Goal: Task Accomplishment & Management: Manage account settings

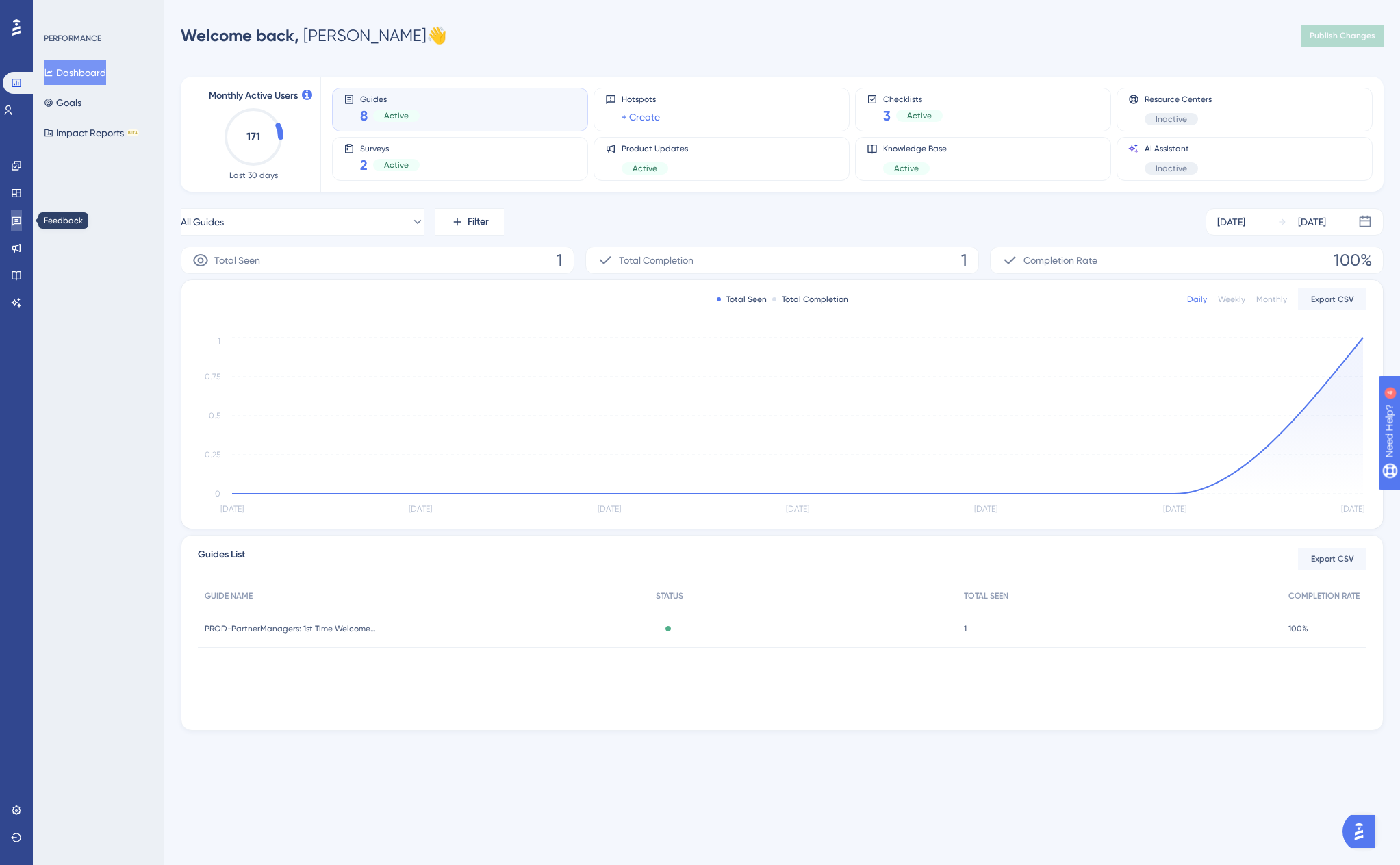
click at [12, 228] on link at bounding box center [15, 220] width 11 height 22
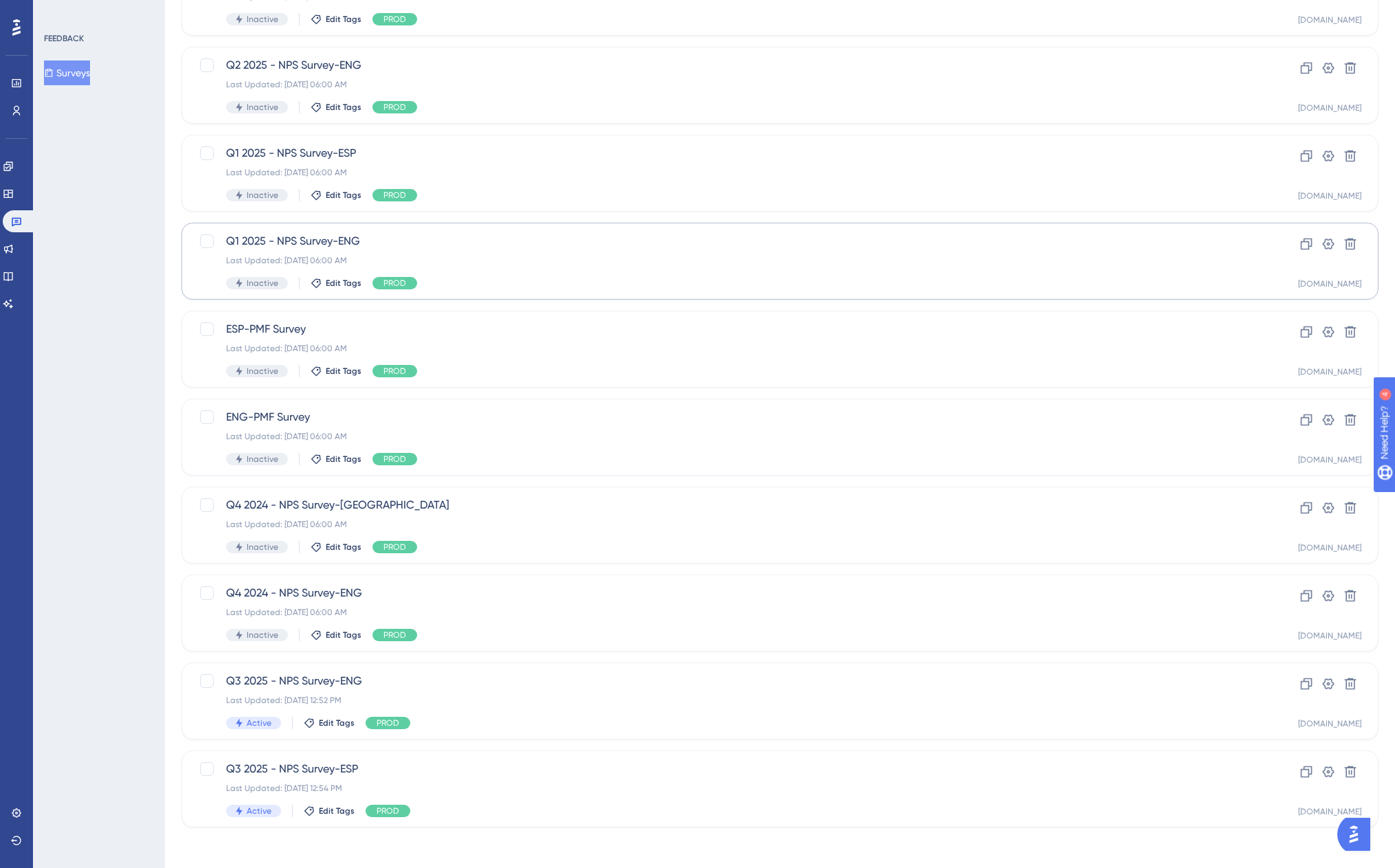
scroll to position [171, 0]
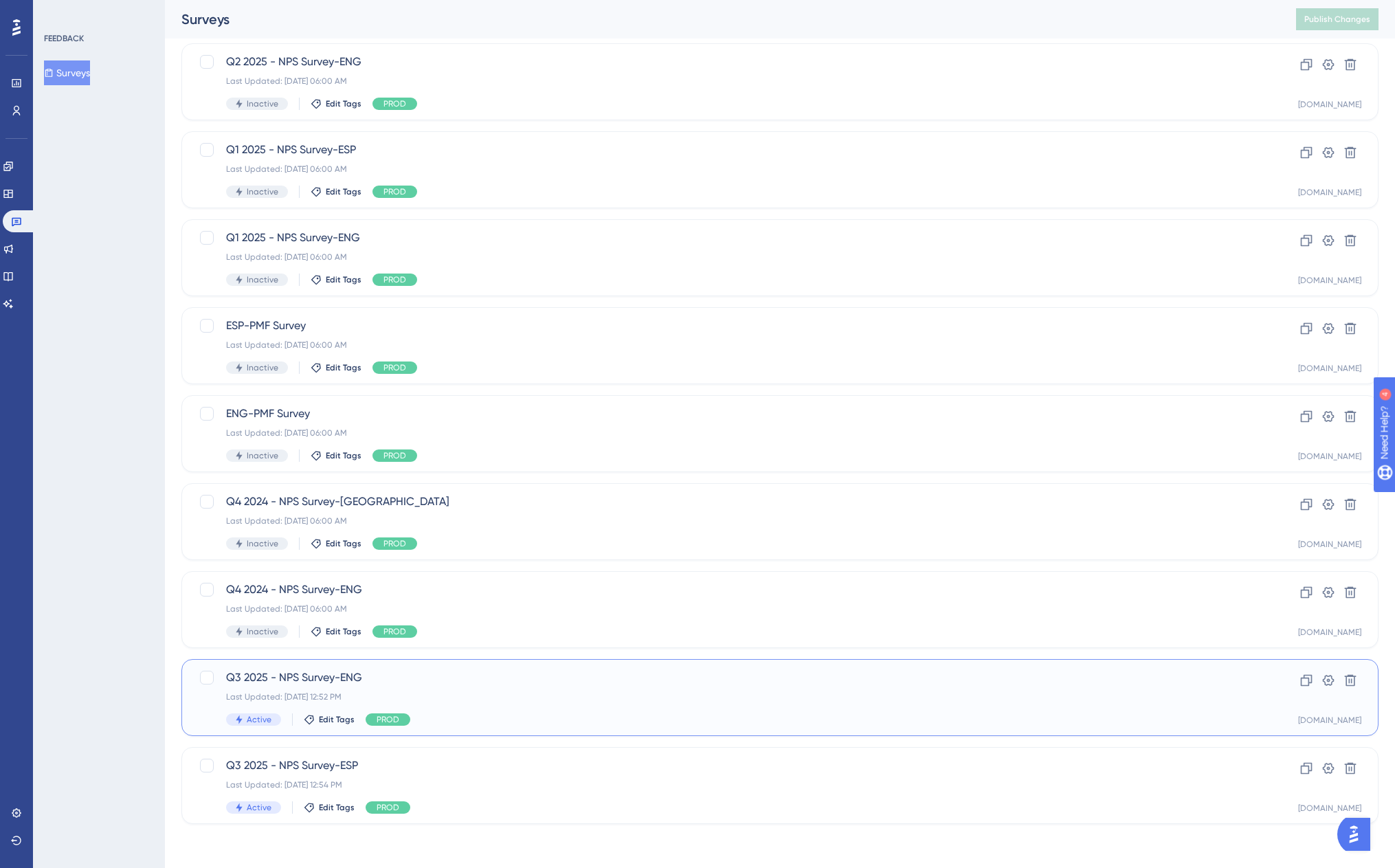
click at [371, 678] on span "Q3 2025 - NPS Survey-ENG" at bounding box center [724, 677] width 998 height 16
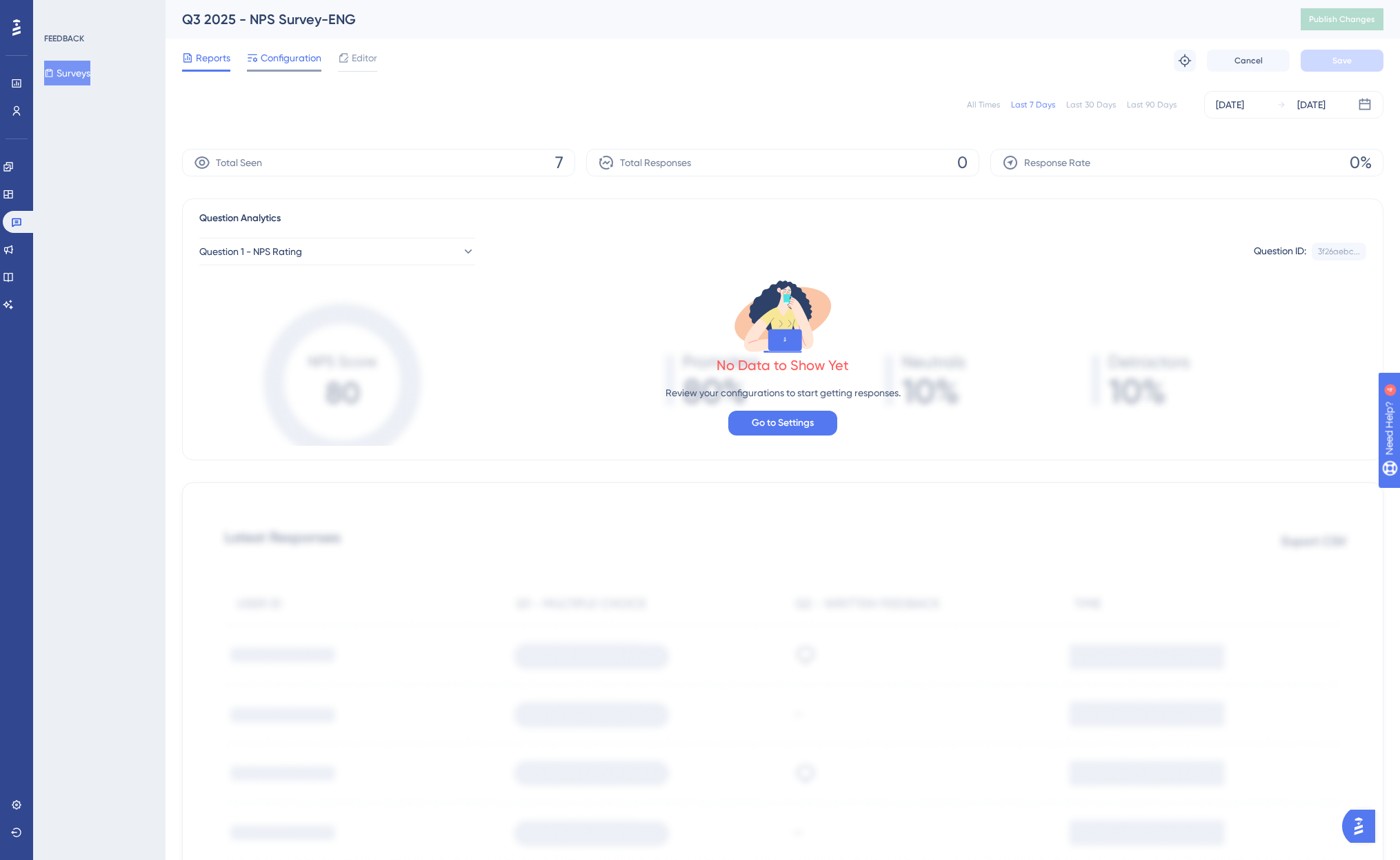
click at [300, 61] on span "Configuration" at bounding box center [290, 58] width 61 height 16
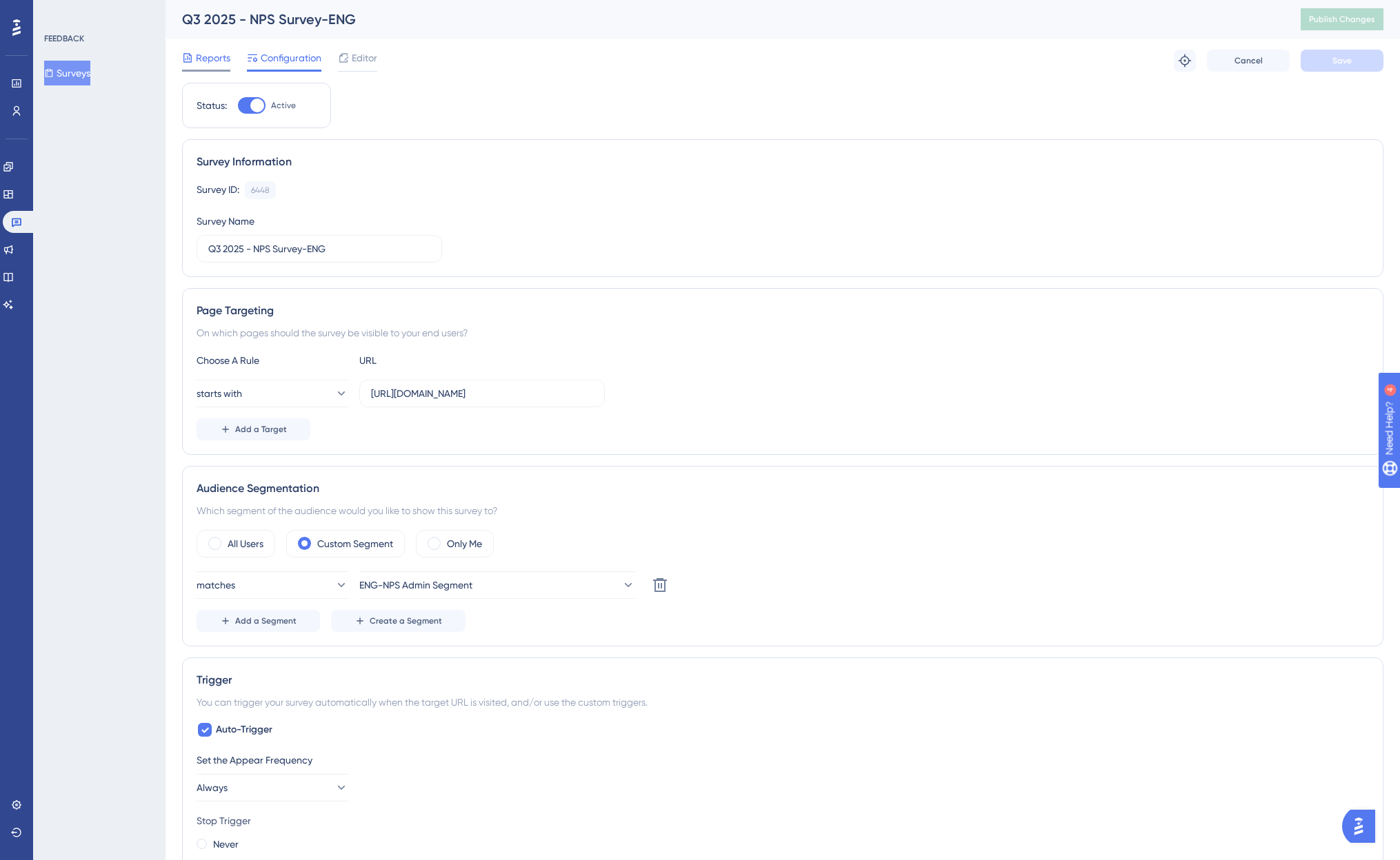
click at [206, 57] on span "Reports" at bounding box center [213, 58] width 35 height 16
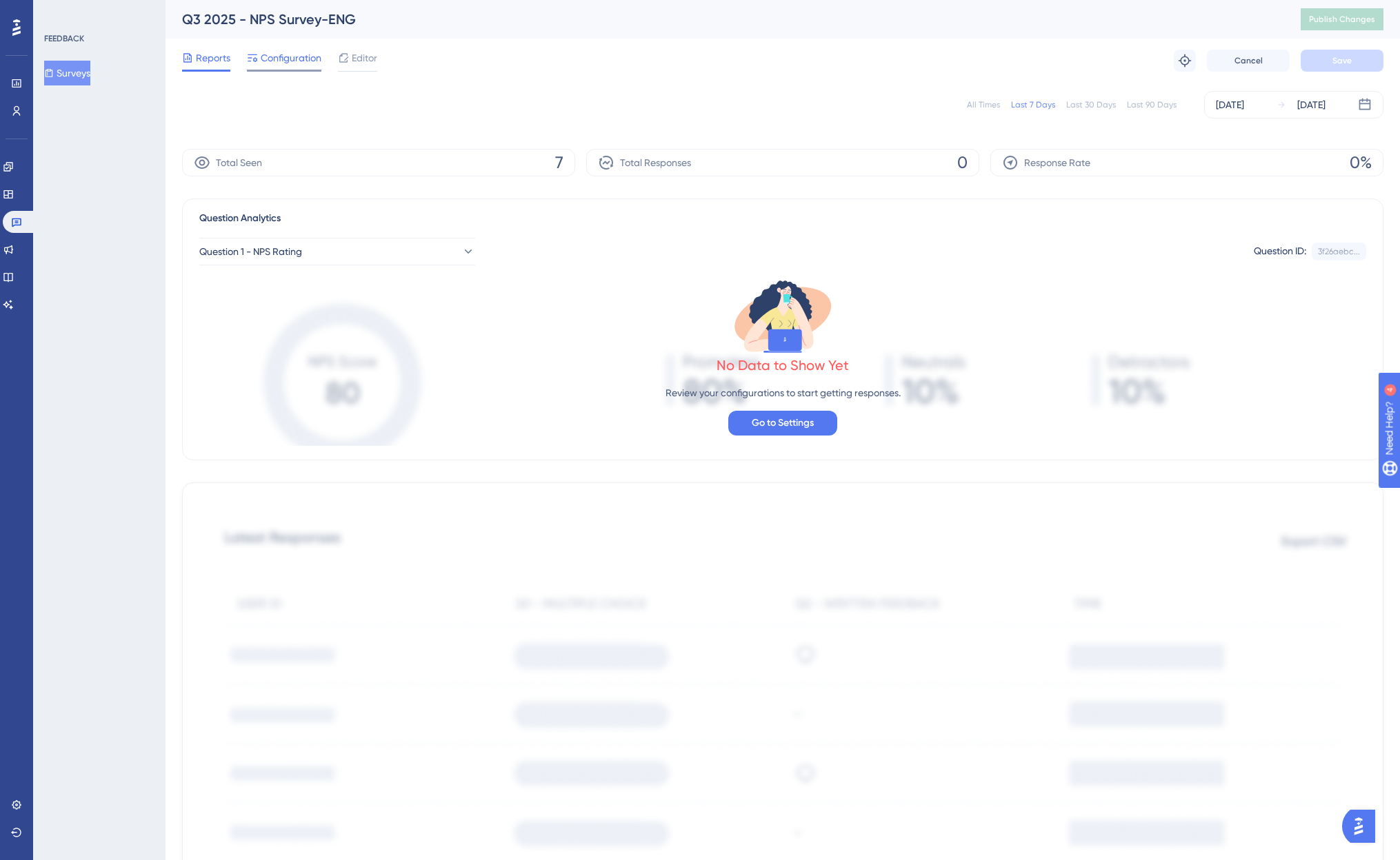
click at [278, 65] on span "Configuration" at bounding box center [290, 58] width 61 height 16
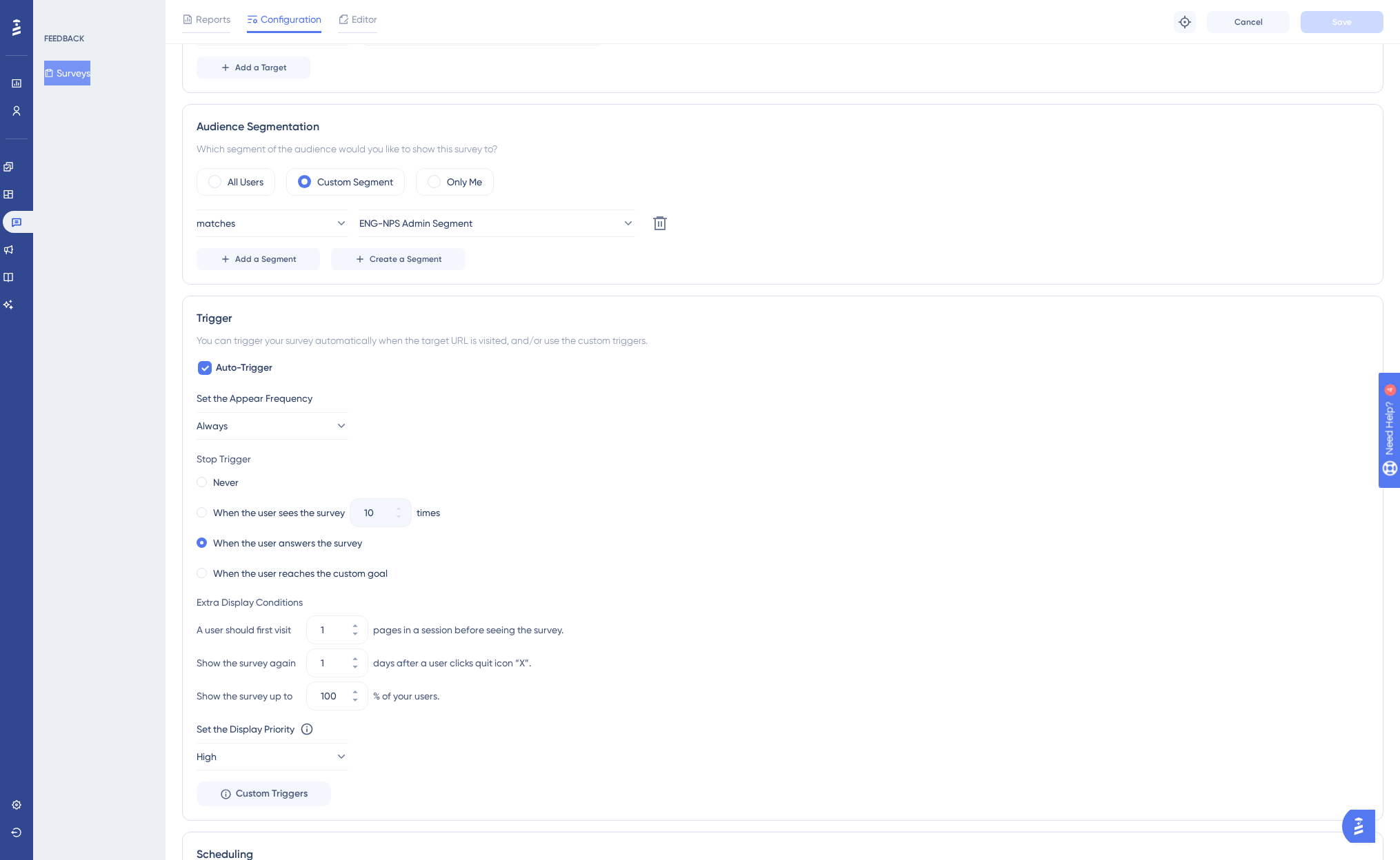
scroll to position [370, 0]
